Goal: Find specific fact

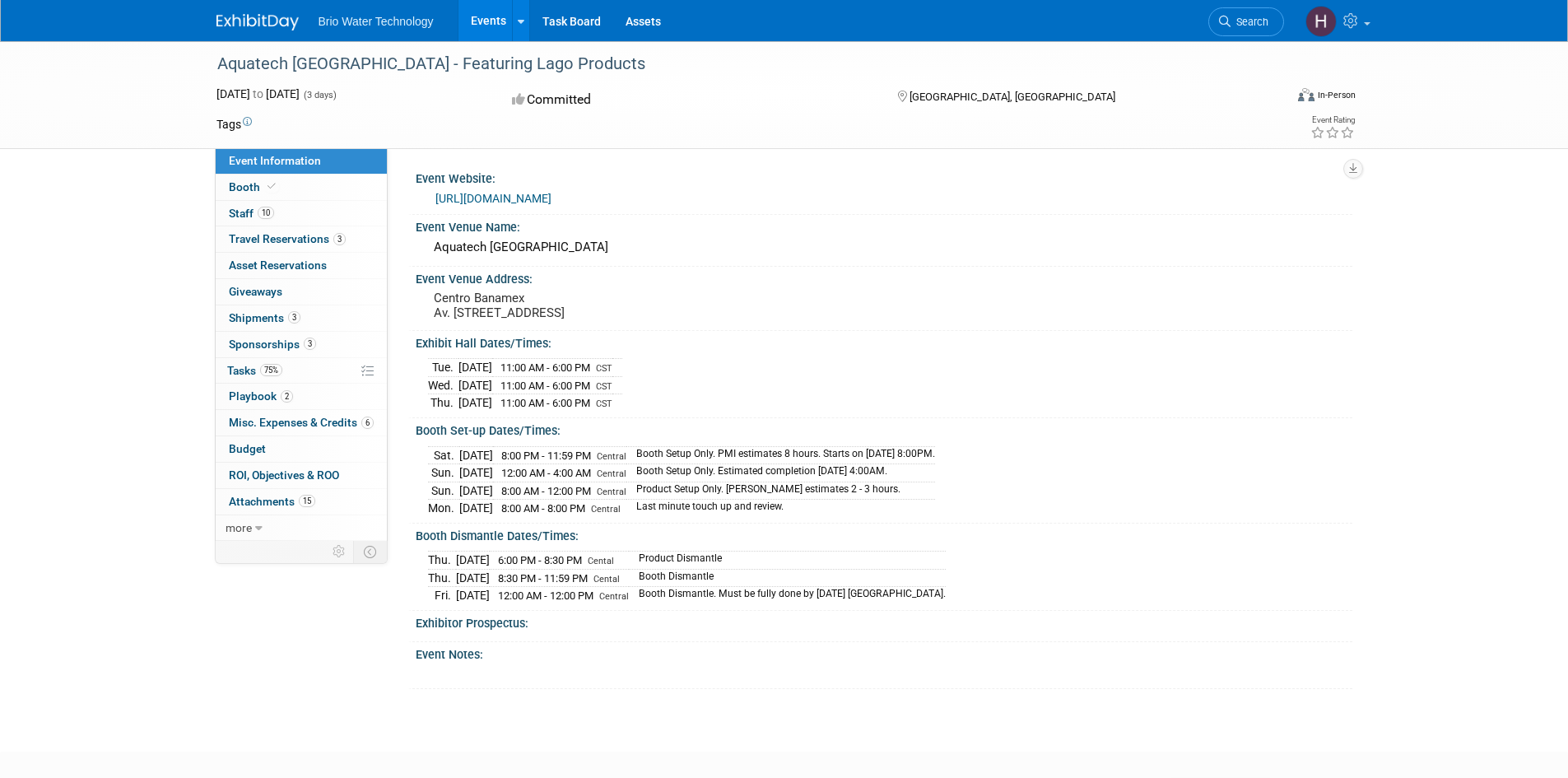
drag, startPoint x: 647, startPoint y: 313, endPoint x: 426, endPoint y: 293, distance: 221.9
click at [426, 293] on div "Centro Banamex Av. [STREET_ADDRESS]" at bounding box center [610, 306] width 390 height 40
copy pre "Centro Banamex Av. [STREET_ADDRESS]"
click at [799, 229] on div "Event Venue Name:" at bounding box center [884, 226] width 936 height 21
click at [251, 218] on span "Staff 10" at bounding box center [251, 213] width 45 height 13
